Goal: Task Accomplishment & Management: Manage account settings

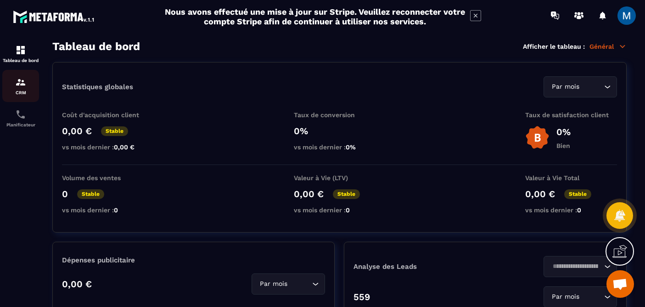
click at [20, 80] on img at bounding box center [20, 82] width 11 height 11
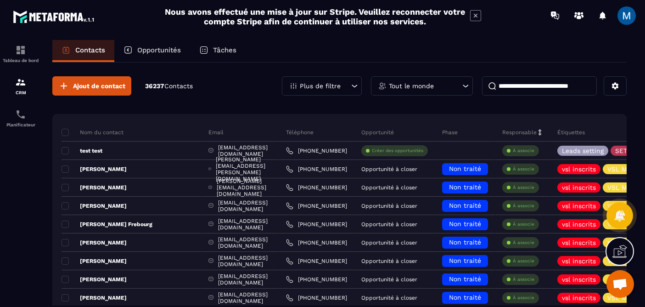
click at [168, 51] on p "Opportunités" at bounding box center [159, 50] width 44 height 8
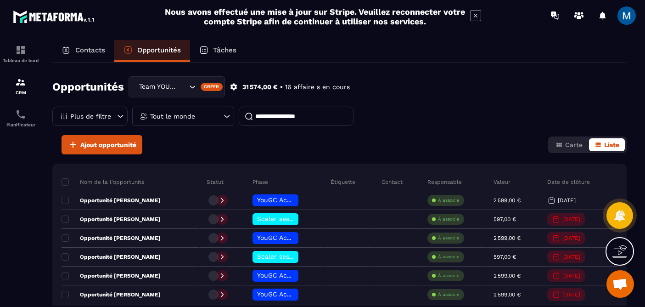
click at [100, 53] on p "Contacts" at bounding box center [90, 50] width 30 height 8
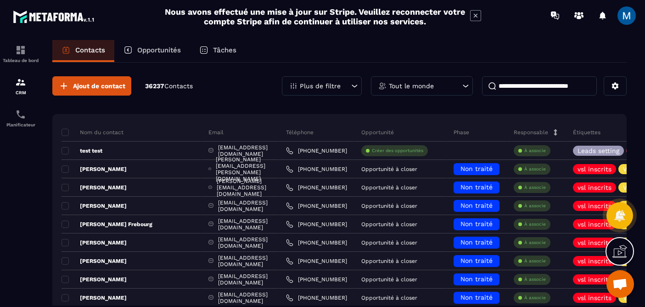
click at [169, 56] on div "Opportunités" at bounding box center [152, 51] width 76 height 22
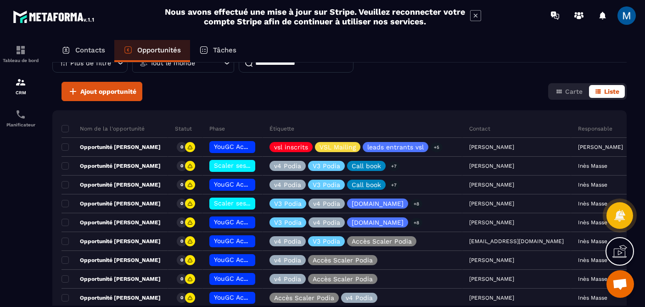
scroll to position [40, 0]
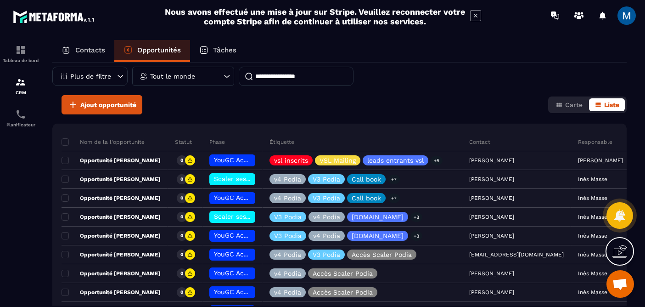
click at [221, 72] on div "Tout le monde" at bounding box center [183, 76] width 102 height 19
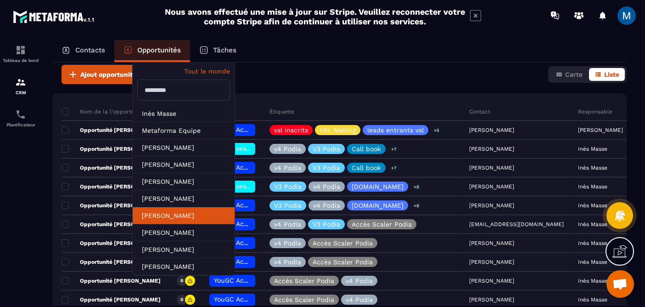
scroll to position [78, 0]
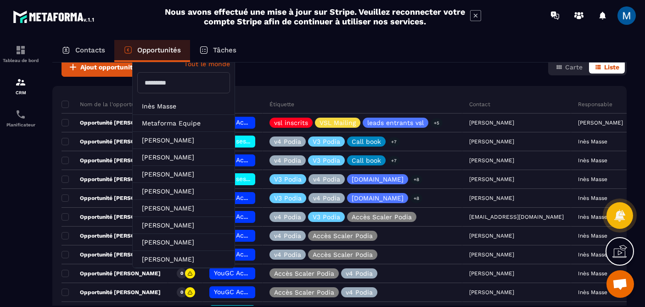
click at [203, 87] on input "text" at bounding box center [183, 82] width 93 height 21
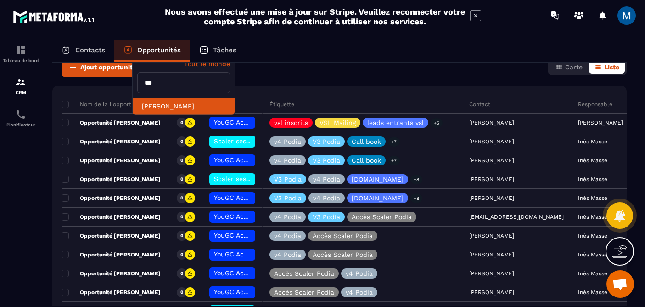
type input "***"
click at [192, 103] on li "[PERSON_NAME]" at bounding box center [184, 106] width 102 height 17
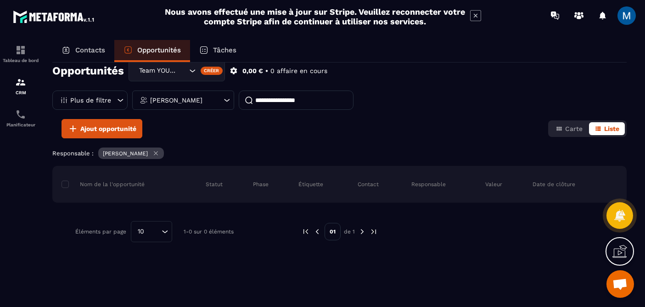
scroll to position [0, 0]
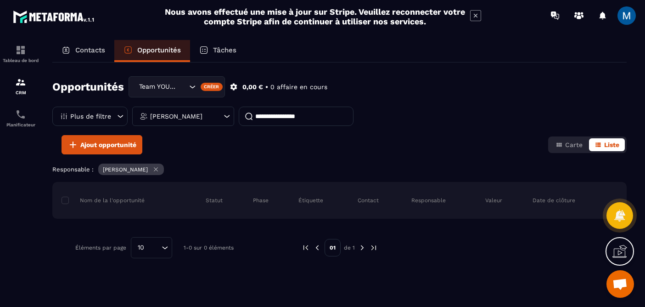
click at [189, 88] on icon "Search for option" at bounding box center [192, 86] width 9 height 9
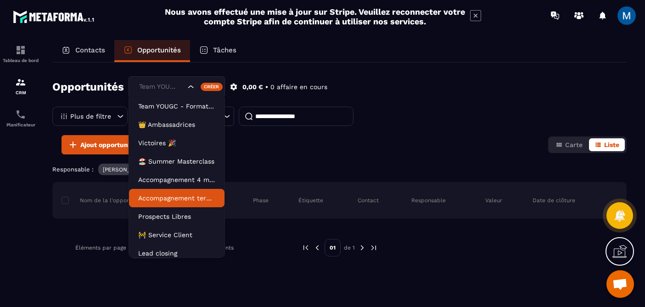
scroll to position [5, 0]
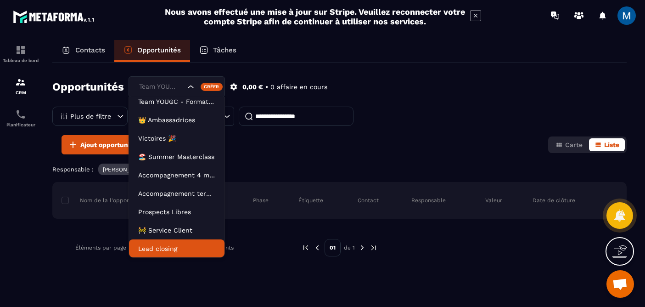
click at [182, 249] on p "Lead closing" at bounding box center [176, 248] width 77 height 9
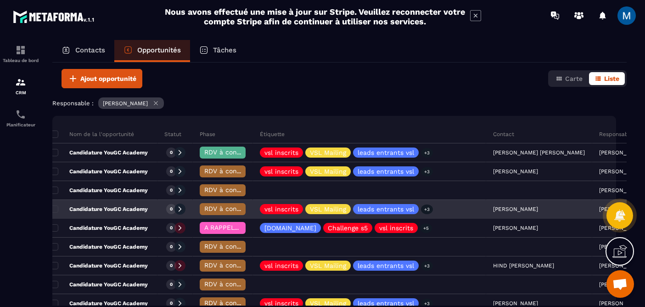
scroll to position [65, 0]
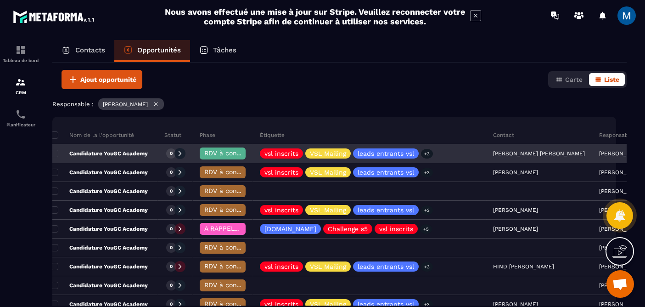
click at [113, 153] on p "Candidature YouGC Academy" at bounding box center [99, 153] width 97 height 7
